Goal: Use online tool/utility: Utilize a website feature to perform a specific function

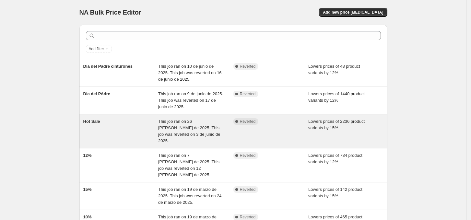
click at [140, 120] on div "Hot Sale" at bounding box center [120, 131] width 75 height 26
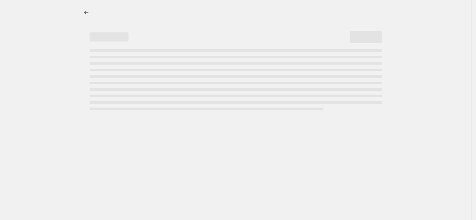
select select "percentage"
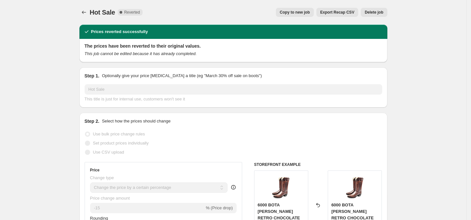
click at [299, 15] on span "Copy to new job" at bounding box center [295, 12] width 30 height 5
select select "percentage"
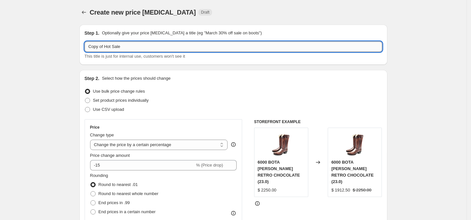
click at [143, 50] on input "Copy of Hot Sale" at bounding box center [234, 47] width 298 height 10
type input "hot Fashion"
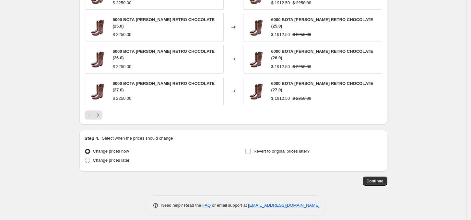
scroll to position [439, 0]
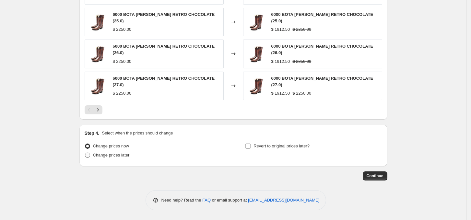
click at [113, 158] on span "Change prices later" at bounding box center [111, 155] width 37 height 5
click at [85, 153] on input "Change prices later" at bounding box center [85, 153] width 0 height 0
radio input "true"
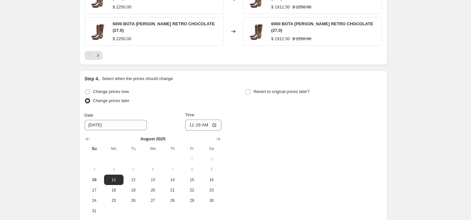
scroll to position [493, 0]
click at [189, 124] on input "11:29" at bounding box center [203, 124] width 36 height 11
type input "00:00"
click at [266, 155] on div "Change prices now Change prices later Date [DATE] Time 00:00 [DATE] Su Mo Tu We…" at bounding box center [234, 151] width 298 height 129
click at [249, 90] on input "Revert to original prices later?" at bounding box center [248, 91] width 5 height 5
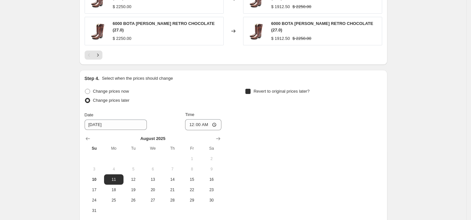
checkbox input "true"
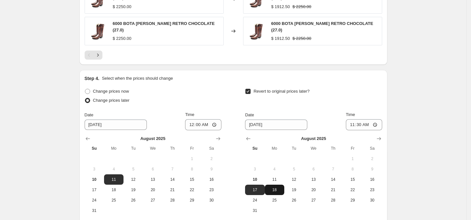
click at [279, 186] on button "18" at bounding box center [274, 190] width 19 height 10
type input "[DATE]"
click at [359, 126] on input "11:30" at bounding box center [364, 124] width 36 height 11
type input "23:59"
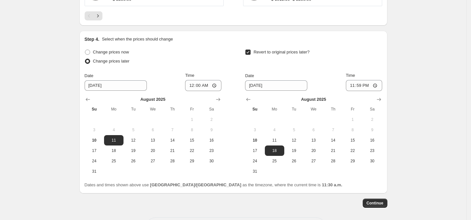
scroll to position [559, 0]
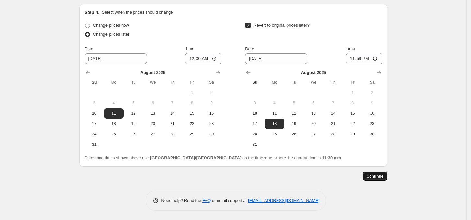
click at [378, 175] on span "Continue" at bounding box center [375, 176] width 17 height 5
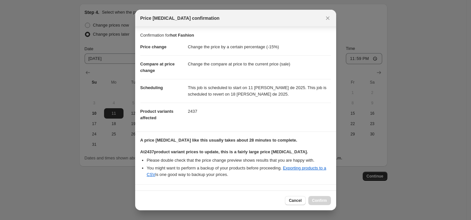
scroll to position [47, 0]
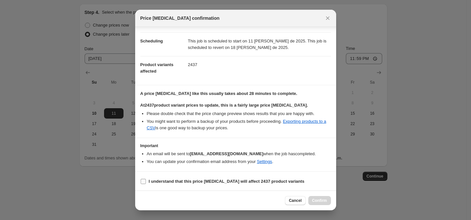
click at [189, 180] on b "I understand that this price [MEDICAL_DATA] will affect 2437 product variants" at bounding box center [227, 181] width 156 height 5
click at [146, 180] on input "I understand that this price [MEDICAL_DATA] will affect 2437 product variants" at bounding box center [143, 181] width 5 height 5
checkbox input "true"
click at [320, 200] on span "Confirm" at bounding box center [319, 200] width 15 height 5
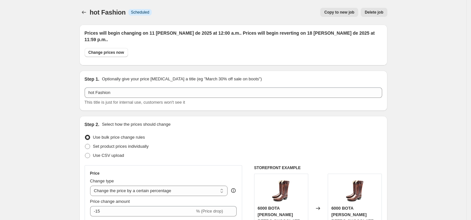
scroll to position [559, 0]
